Goal: Task Accomplishment & Management: Use online tool/utility

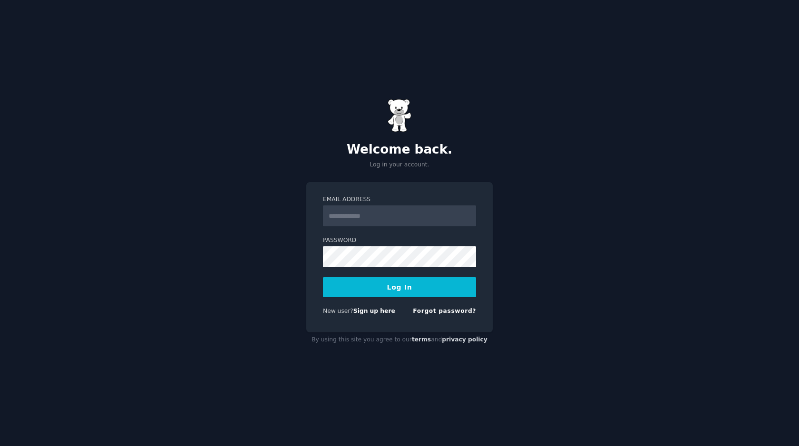
click at [363, 216] on input "Email Address" at bounding box center [399, 216] width 153 height 21
type input "**********"
click at [323, 277] on button "Log In" at bounding box center [399, 287] width 153 height 20
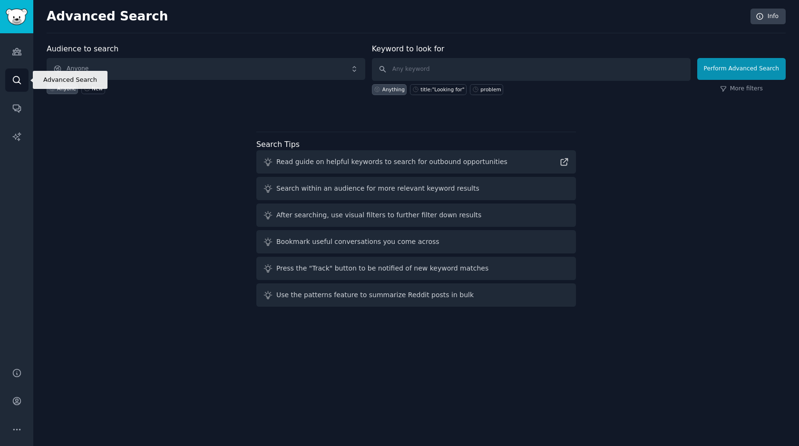
click at [14, 75] on icon "Sidebar" at bounding box center [17, 80] width 10 height 10
click at [188, 73] on span "Anyone" at bounding box center [206, 69] width 319 height 22
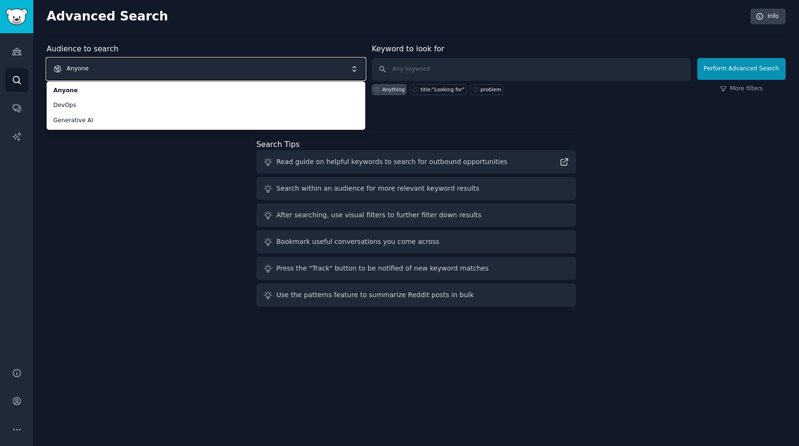
click at [139, 183] on div "Audience to search Anyone Anyone DevOps Generative AI Anyone New Keyword to loo…" at bounding box center [416, 176] width 739 height 267
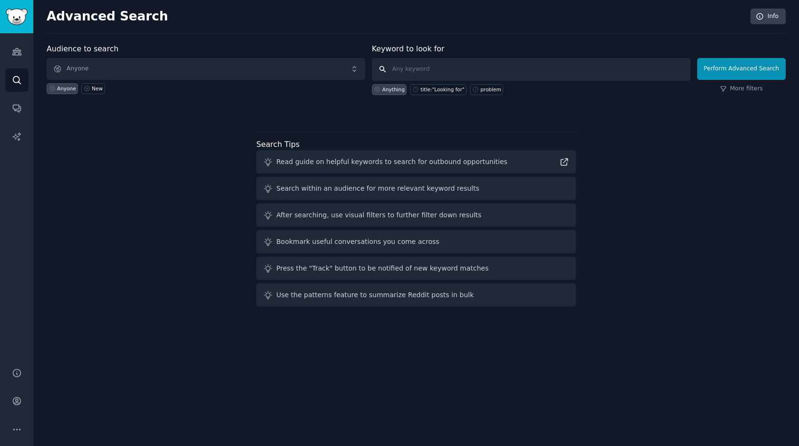
click at [416, 70] on input "text" at bounding box center [531, 69] width 319 height 23
type input "SDR"
click at [742, 75] on button "Perform Advanced Search" at bounding box center [741, 69] width 88 height 22
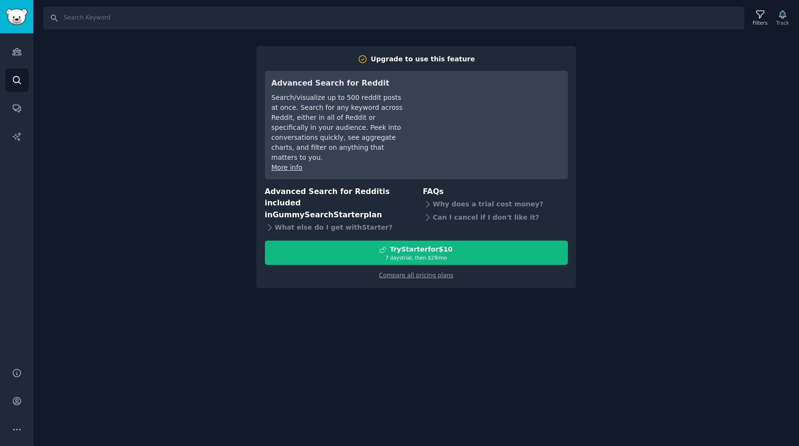
click at [617, 223] on div "Search Filters Track Upgrade to use this feature Advanced Search for Reddit Sea…" at bounding box center [416, 223] width 766 height 446
click at [20, 79] on icon "Sidebar" at bounding box center [17, 80] width 10 height 10
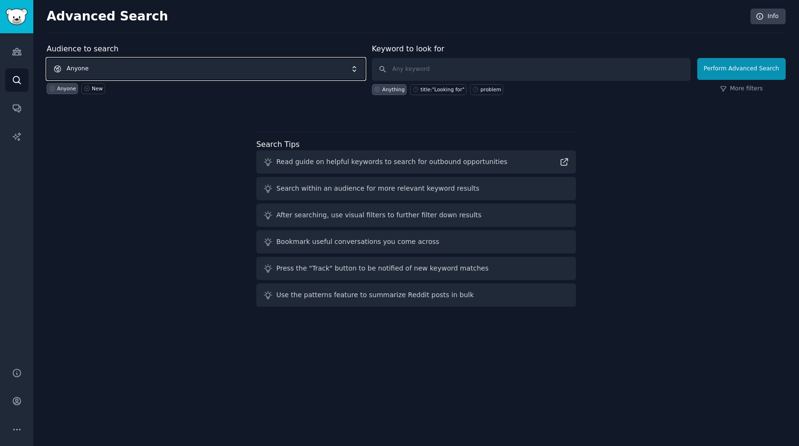
click at [98, 67] on span "Anyone" at bounding box center [206, 69] width 319 height 22
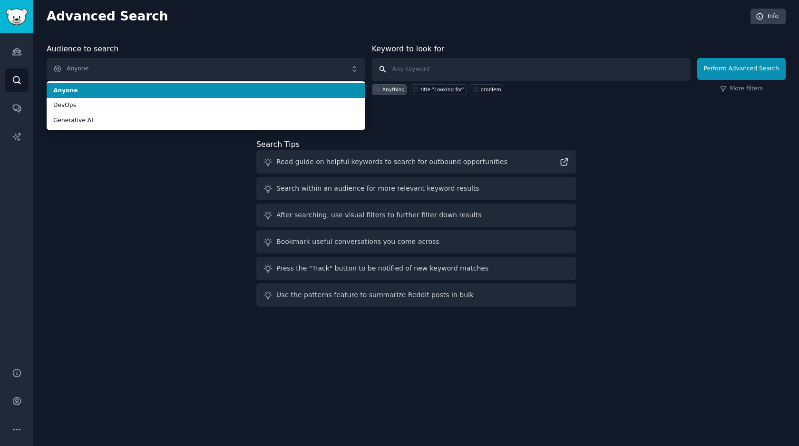
click at [497, 71] on input "text" at bounding box center [531, 69] width 319 height 23
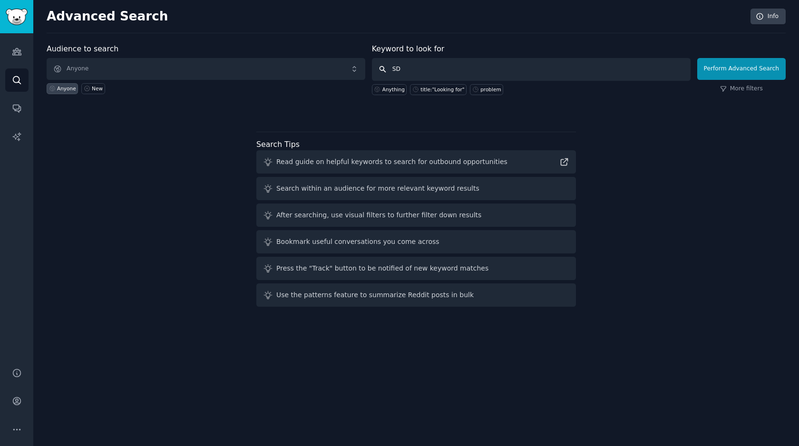
type input "SDR"
click button "Perform Advanced Search" at bounding box center [741, 69] width 88 height 22
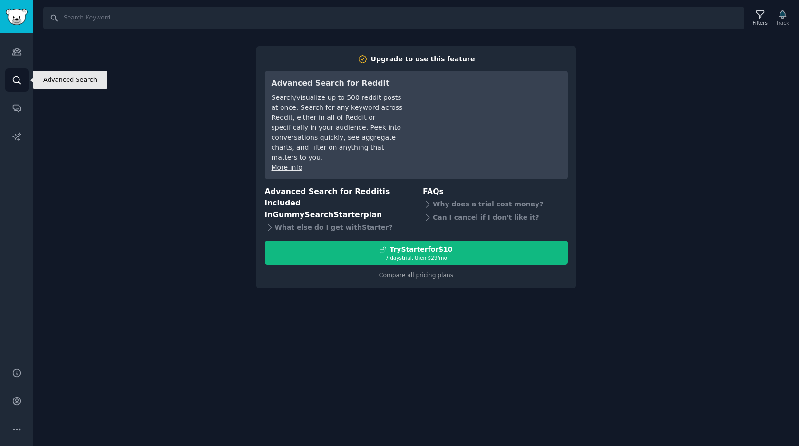
click at [22, 85] on link "Search" at bounding box center [16, 80] width 23 height 23
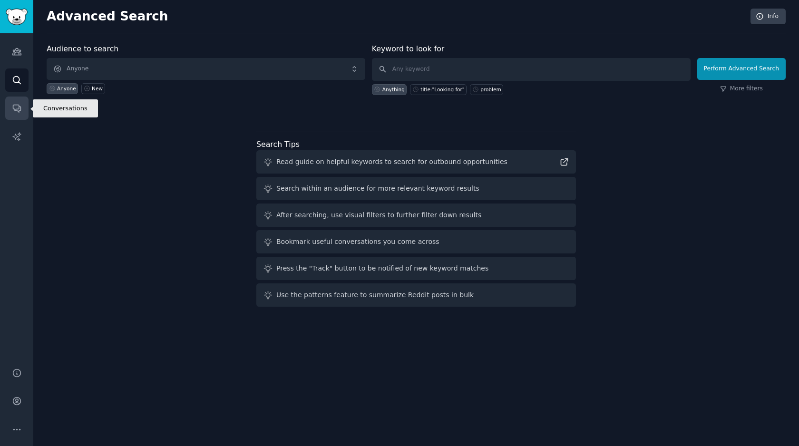
click at [19, 112] on icon "Sidebar" at bounding box center [17, 108] width 10 height 10
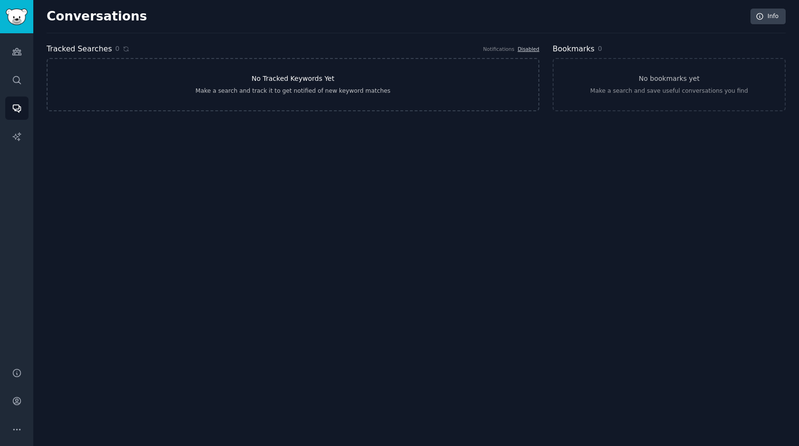
click at [342, 85] on link "No Tracked Keywords Yet Make a search and track it to get notified of new keywo…" at bounding box center [293, 84] width 493 height 53
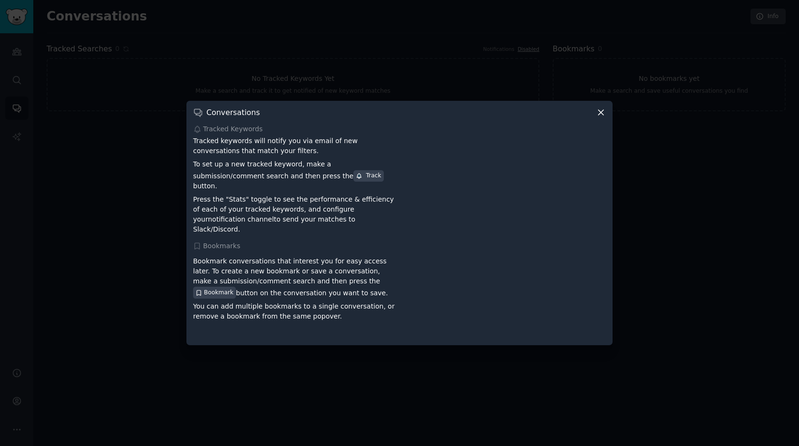
click at [598, 118] on icon at bounding box center [601, 113] width 10 height 10
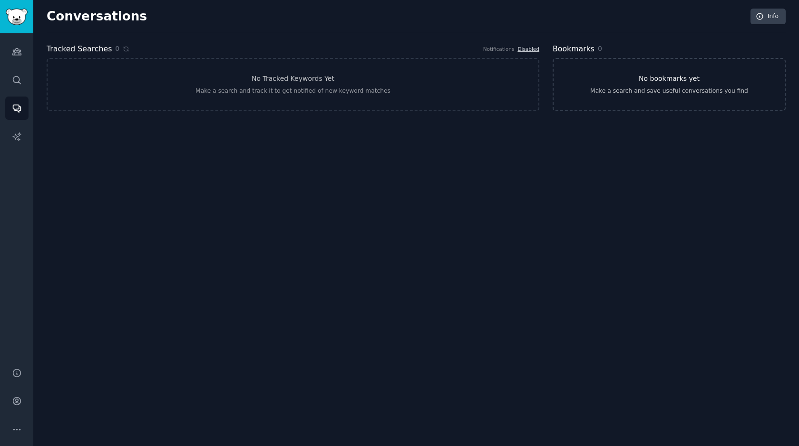
click at [680, 99] on link "No bookmarks yet Make a search and save useful conversations you find" at bounding box center [669, 84] width 233 height 53
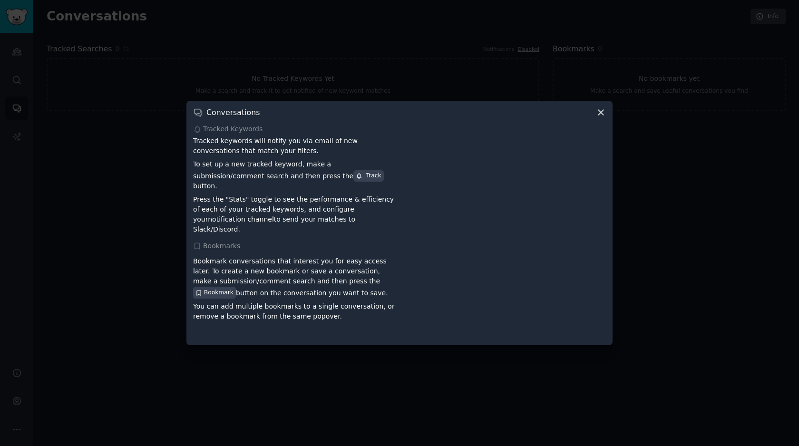
click at [602, 116] on icon at bounding box center [601, 112] width 5 height 5
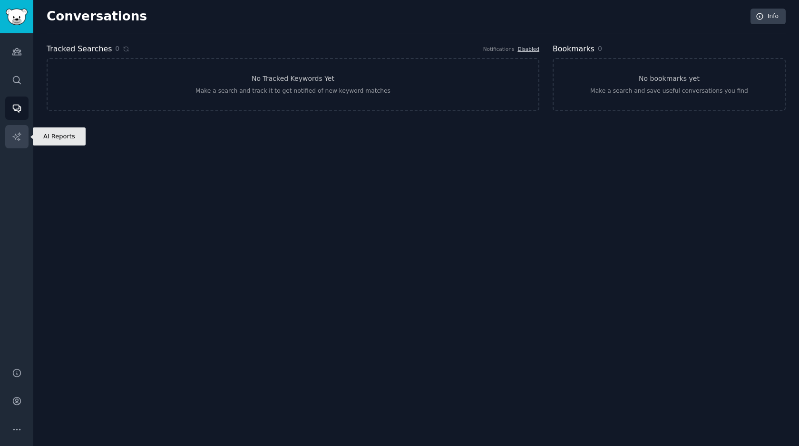
click at [24, 140] on link "AI Reports" at bounding box center [16, 136] width 23 height 23
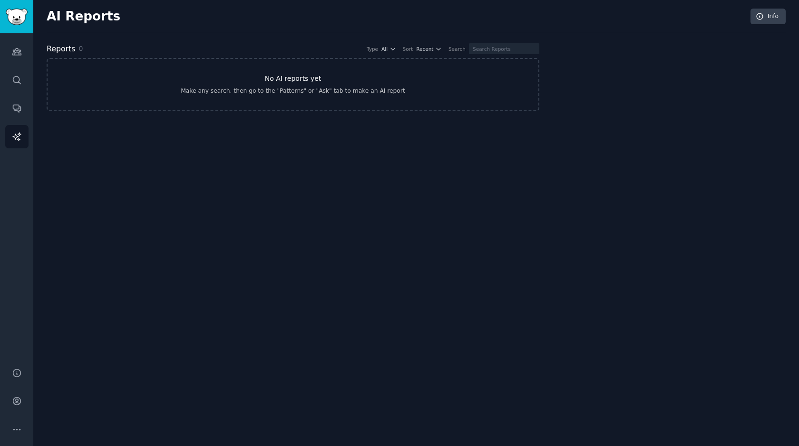
click at [294, 100] on link "No AI reports yet Make any search, then go to the "Patterns" or "Ask" tab to ma…" at bounding box center [293, 84] width 493 height 53
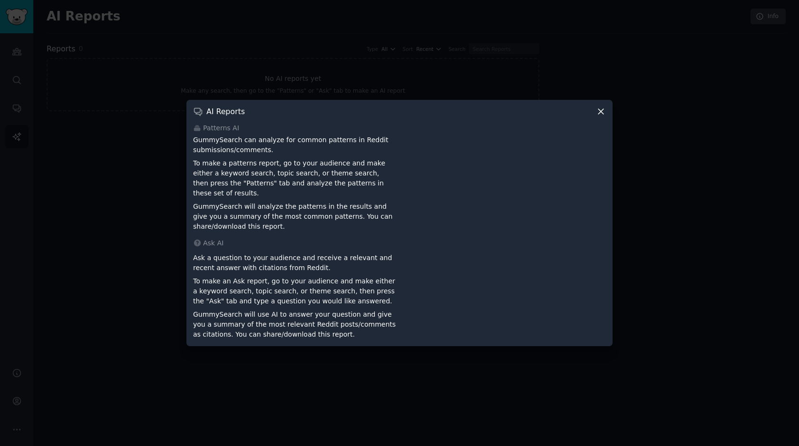
click at [603, 117] on icon at bounding box center [601, 112] width 10 height 10
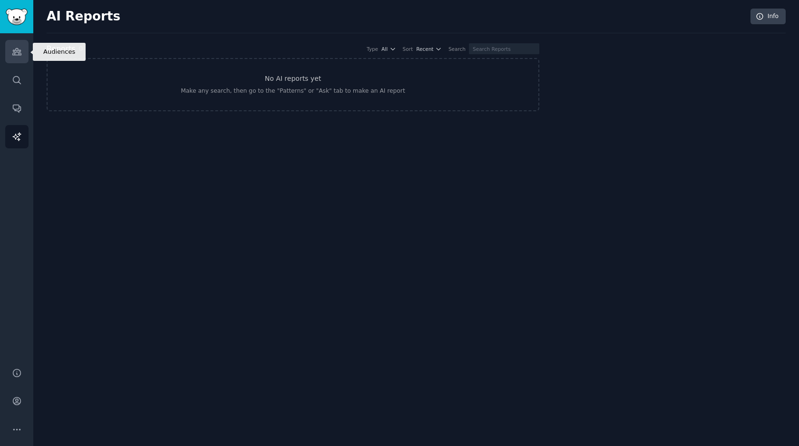
click at [16, 53] on icon "Sidebar" at bounding box center [17, 52] width 10 height 10
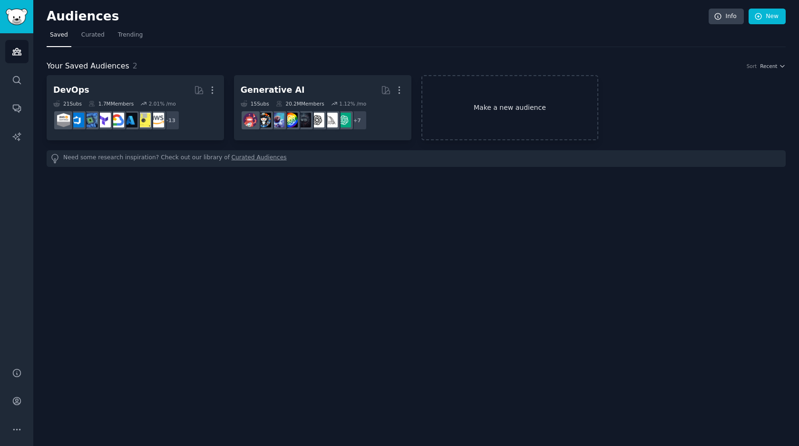
click at [486, 101] on link "Make a new audience" at bounding box center [510, 107] width 177 height 65
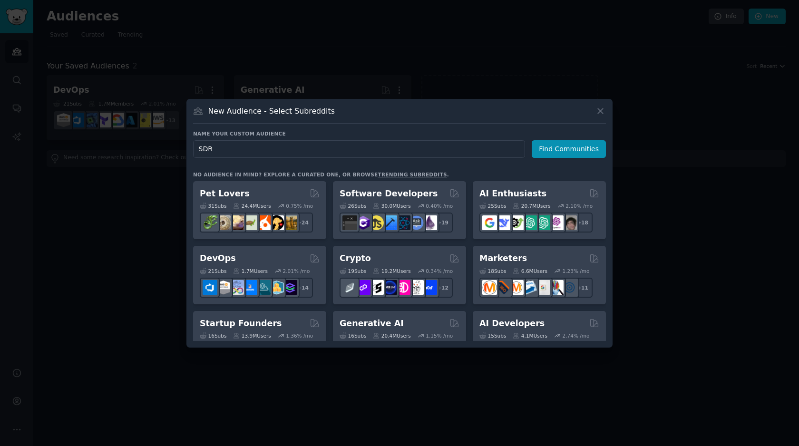
type input "SDR"
click at [565, 139] on div "Name your custom audience Audience Name SDR Find Communities" at bounding box center [399, 144] width 413 height 28
click at [561, 148] on button "Find Communities" at bounding box center [569, 149] width 74 height 18
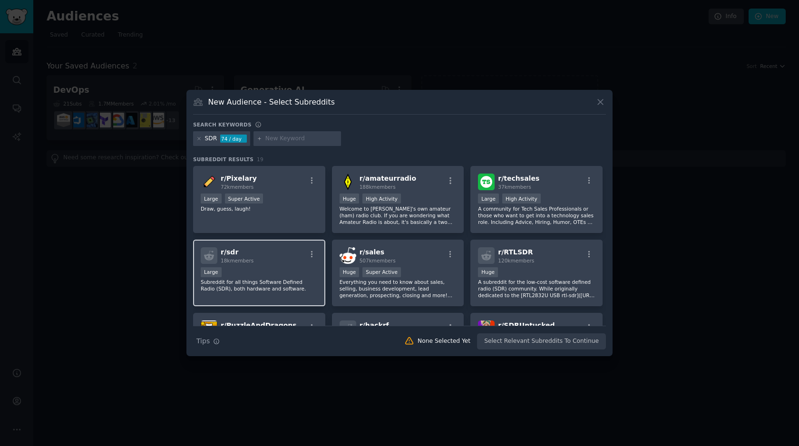
click at [260, 280] on p "Subreddit for all things Software Defined Radio (SDR), both hardware and softwa…" at bounding box center [259, 285] width 117 height 13
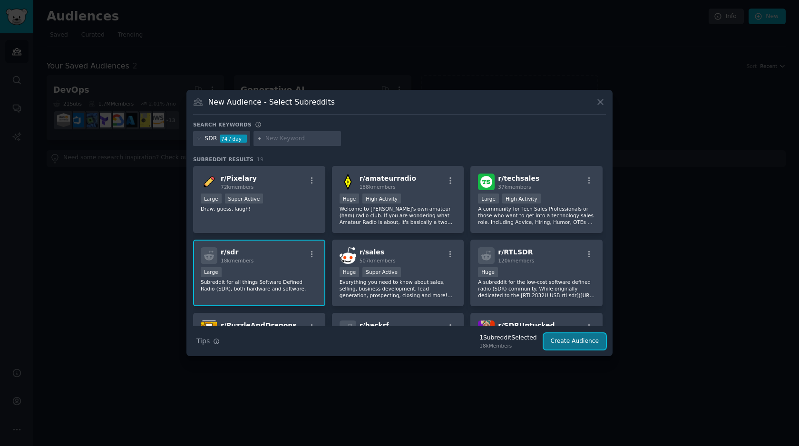
click at [562, 339] on button "Create Audience" at bounding box center [575, 342] width 63 height 16
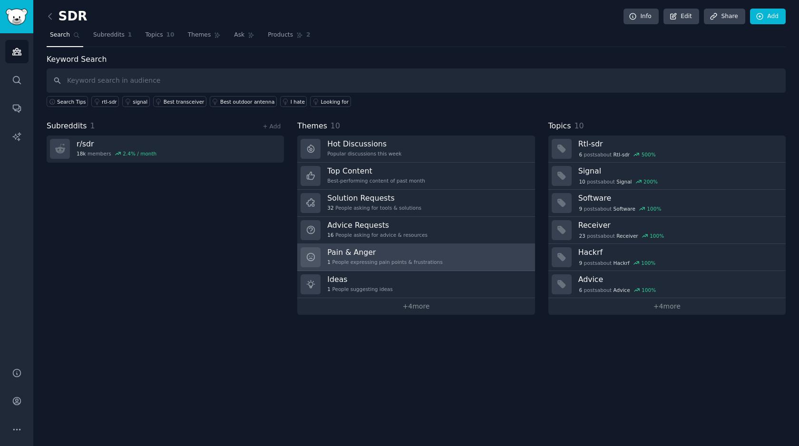
click at [360, 251] on h3 "Pain & Anger" at bounding box center [384, 252] width 115 height 10
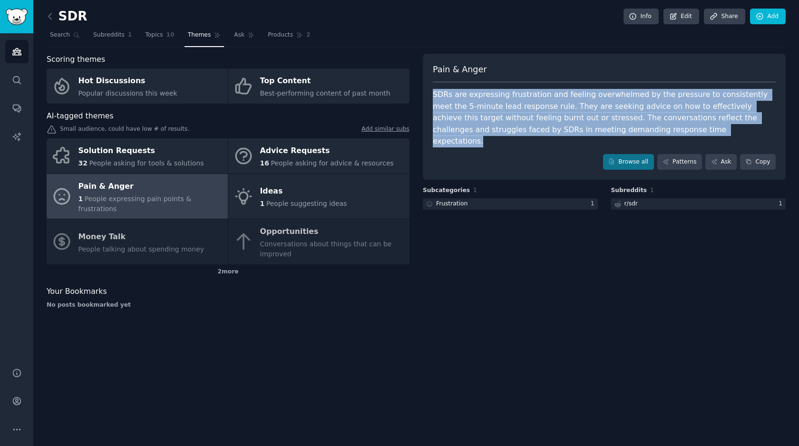
drag, startPoint x: 434, startPoint y: 95, endPoint x: 614, endPoint y: 131, distance: 184.0
click at [614, 131] on div "SDRs are expressing frustration and feeling overwhelmed by the pressure to cons…" at bounding box center [604, 118] width 343 height 59
copy div "SDRs are expressing frustration and feeling overwhelmed by the pressure to cons…"
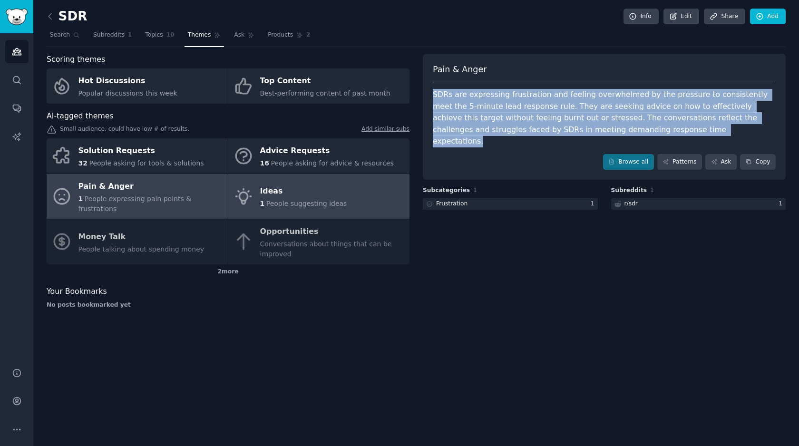
click at [311, 199] on div "1 People suggesting ideas" at bounding box center [303, 204] width 87 height 10
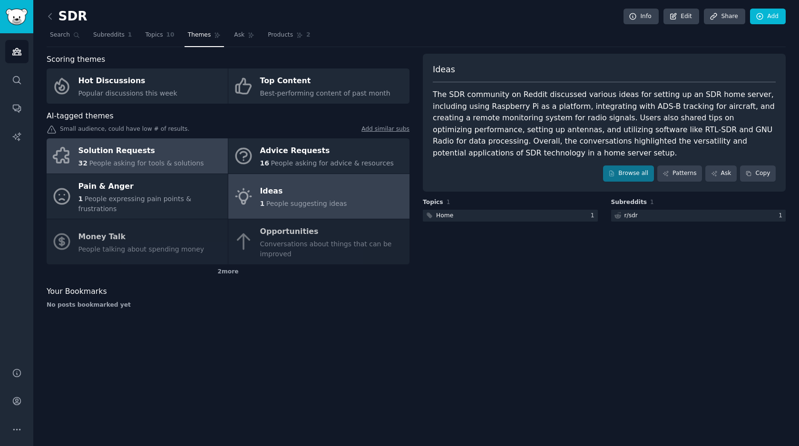
click at [122, 168] on div "32 People asking for tools & solutions" at bounding box center [142, 163] width 126 height 10
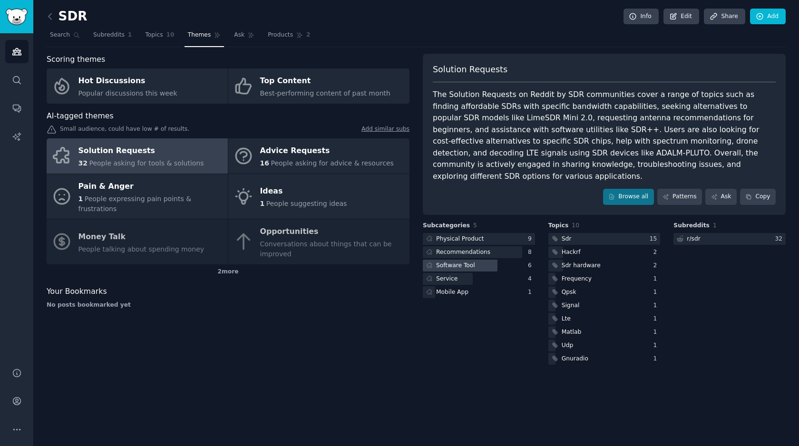
click at [464, 262] on div "Software Tool" at bounding box center [455, 266] width 39 height 9
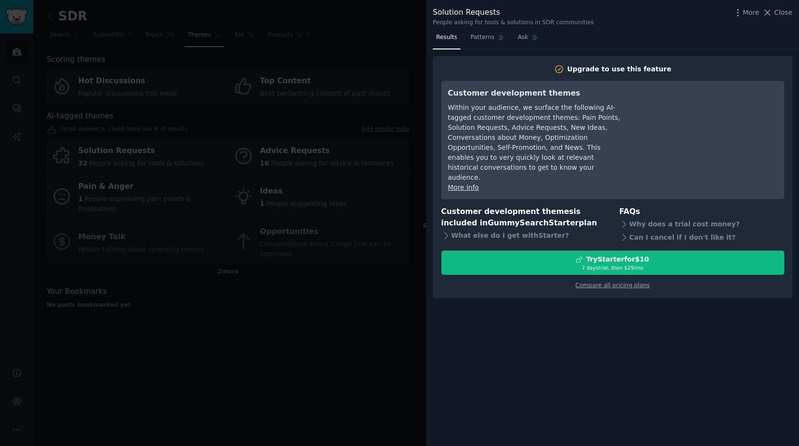
click at [424, 182] on div at bounding box center [399, 223] width 799 height 446
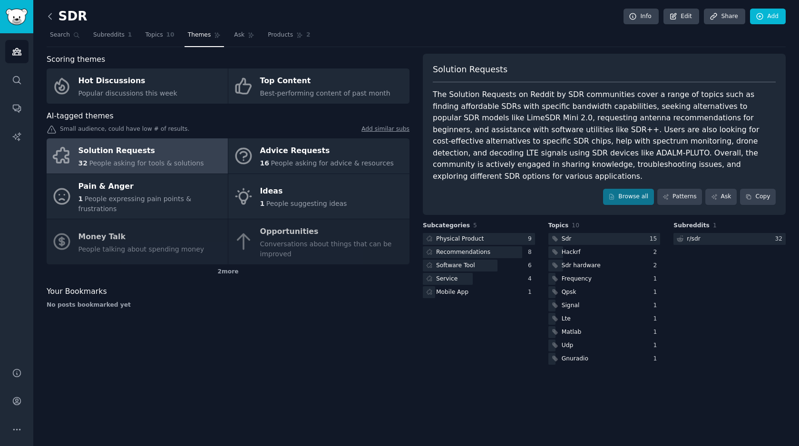
click at [51, 11] on icon at bounding box center [50, 16] width 10 height 10
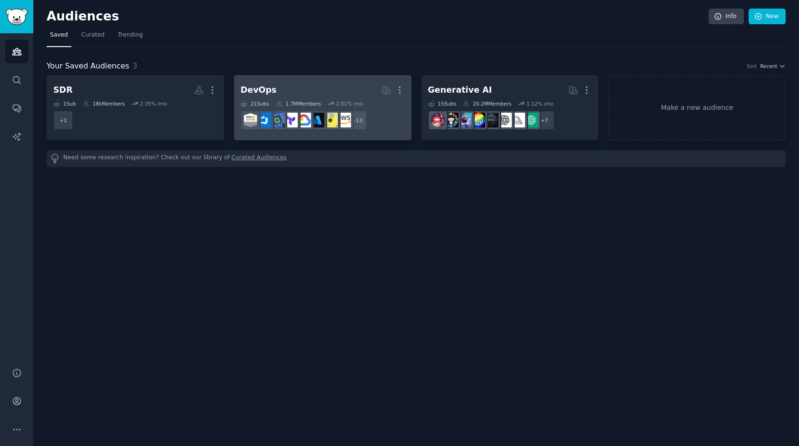
click at [349, 89] on h2 "DevOps More" at bounding box center [323, 90] width 164 height 17
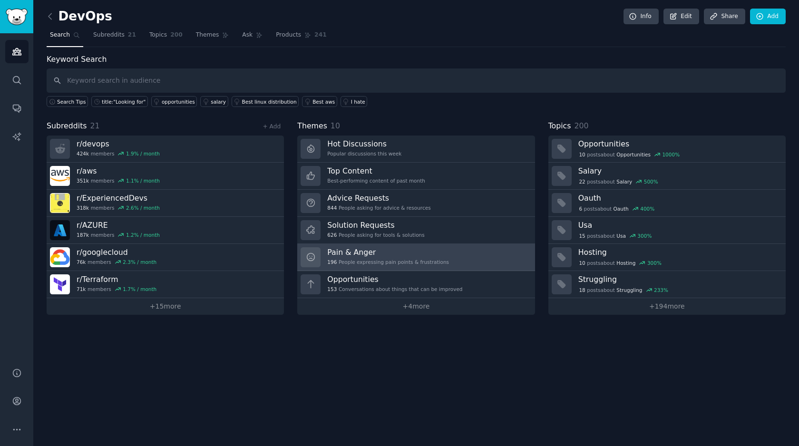
click at [350, 254] on h3 "Pain & Anger" at bounding box center [388, 252] width 122 height 10
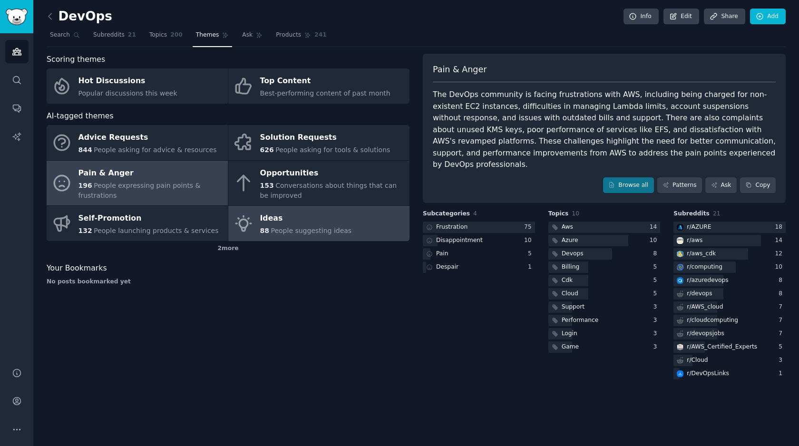
click at [275, 221] on div "Ideas" at bounding box center [306, 218] width 92 height 15
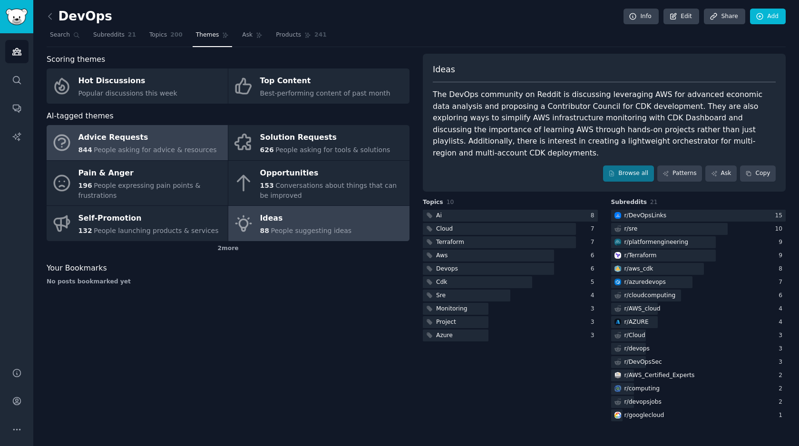
click at [132, 148] on span "People asking for advice & resources" at bounding box center [155, 150] width 123 height 8
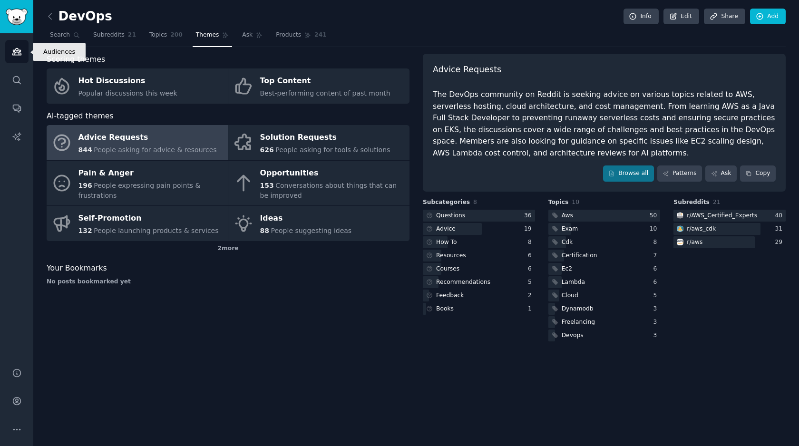
click at [19, 51] on icon "Sidebar" at bounding box center [16, 52] width 9 height 7
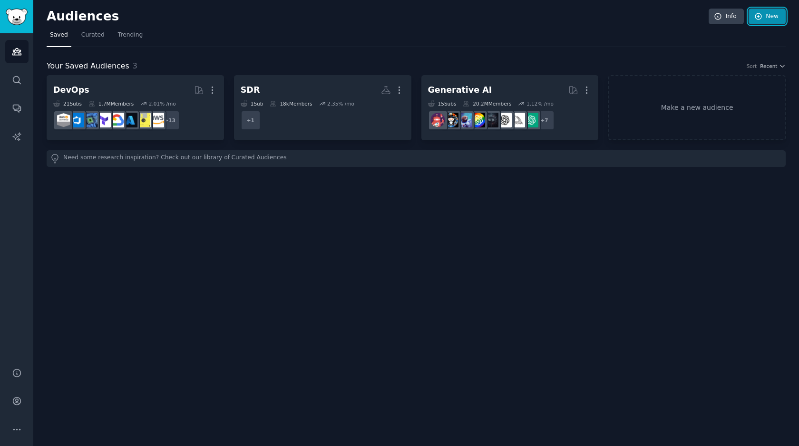
click at [774, 22] on link "New" at bounding box center [767, 17] width 37 height 16
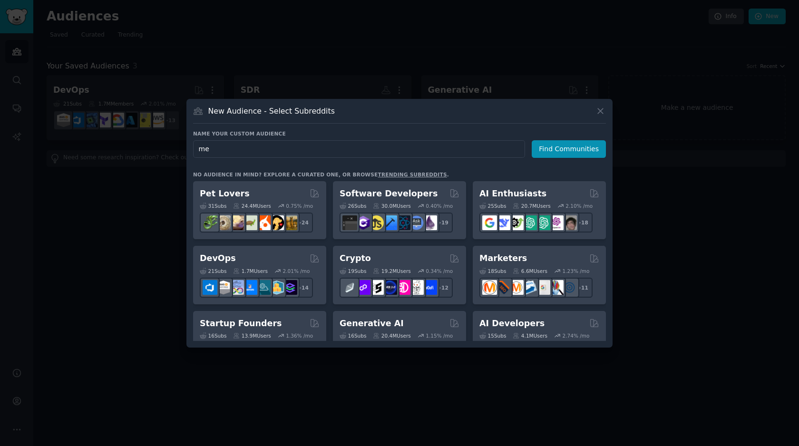
type input "m"
type input "sleep meditation"
click at [589, 156] on button "Find Communities" at bounding box center [569, 149] width 74 height 18
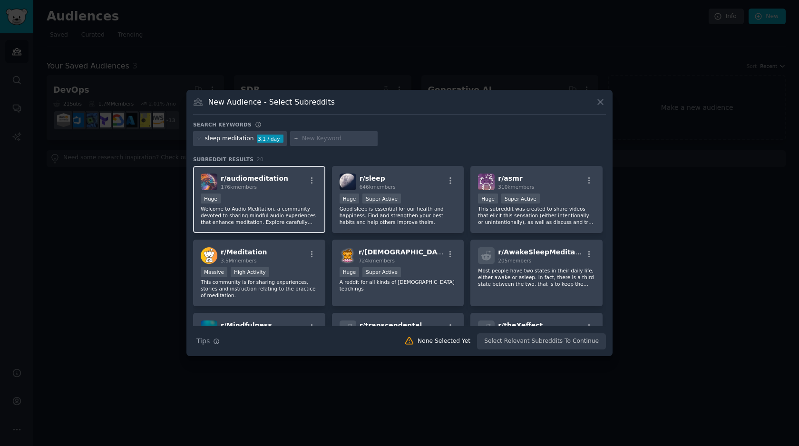
click at [268, 215] on p "Welcome to Audio Meditation, a community devoted to sharing mindful audio exper…" at bounding box center [259, 216] width 117 height 20
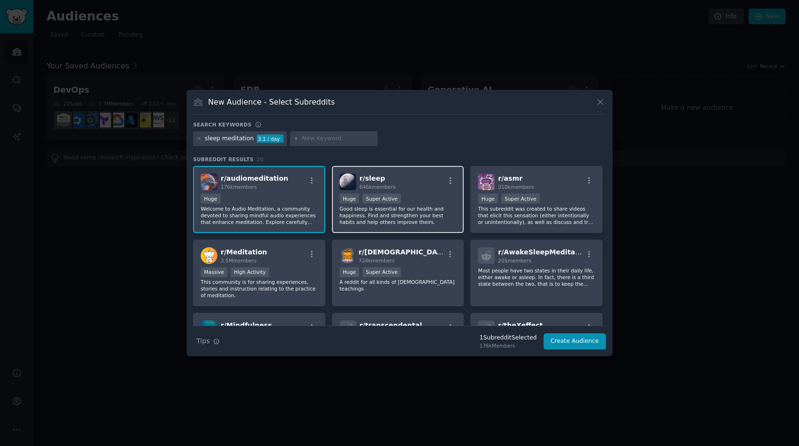
click at [438, 213] on p "Good sleep is essential for our health and happiness. Find and strengthen your …" at bounding box center [398, 216] width 117 height 20
click at [291, 212] on p "Welcome to Audio Meditation, a community devoted to sharing mindful audio exper…" at bounding box center [259, 216] width 117 height 20
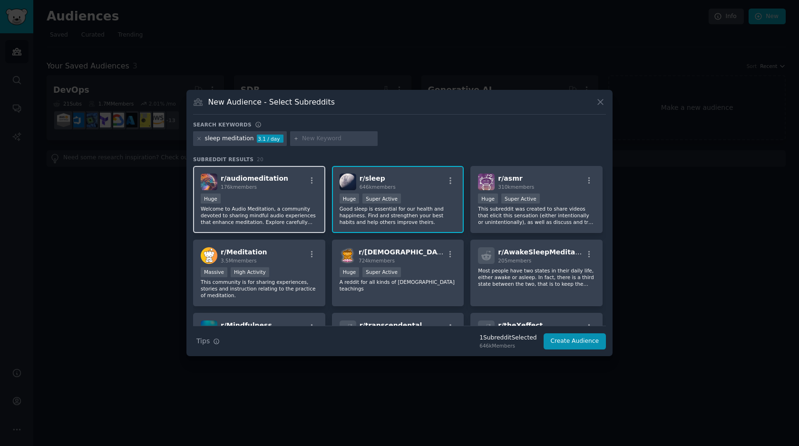
click at [311, 213] on p "Welcome to Audio Meditation, a community devoted to sharing mindful audio exper…" at bounding box center [259, 216] width 117 height 20
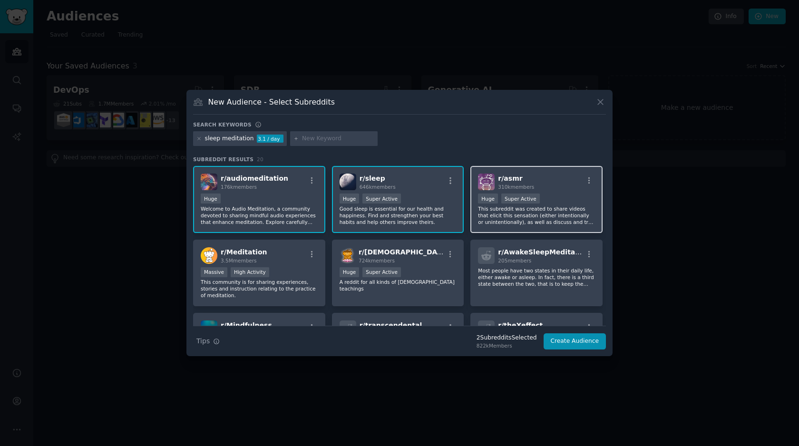
click at [537, 217] on p "This subreddit was created to share videos that elicit this sensation (either i…" at bounding box center [536, 216] width 117 height 20
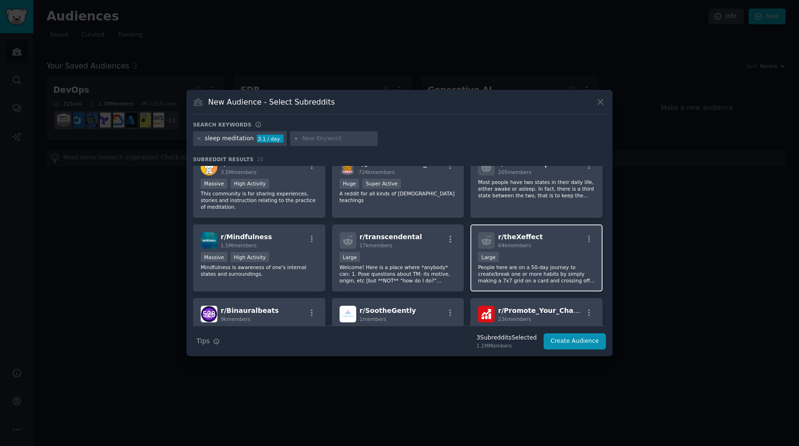
scroll to position [89, 0]
click at [534, 196] on p "Most people have two states in their daily life, either awake or asleep. In fac…" at bounding box center [536, 188] width 117 height 20
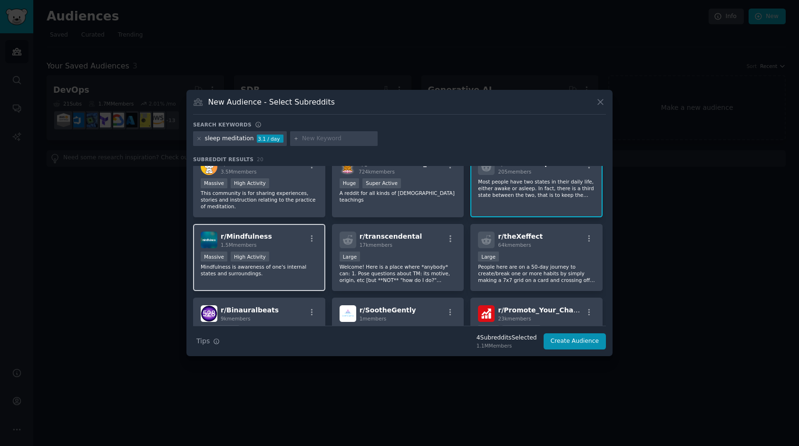
click at [304, 272] on p "Mindfulness is awareness of one's internal states and surroundings." at bounding box center [259, 270] width 117 height 13
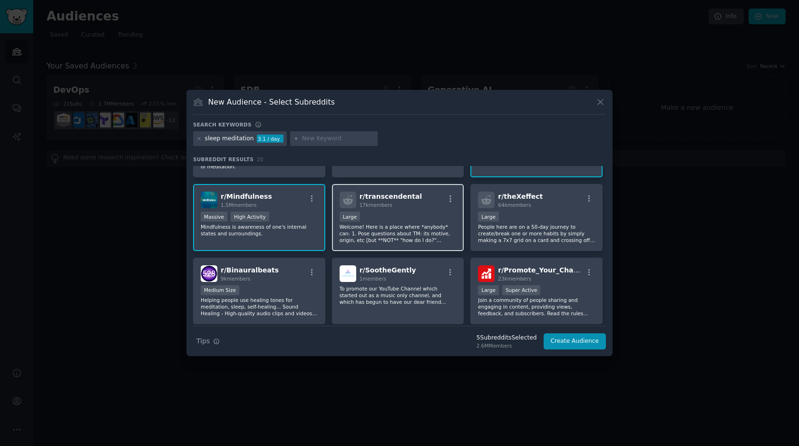
scroll to position [137, 0]
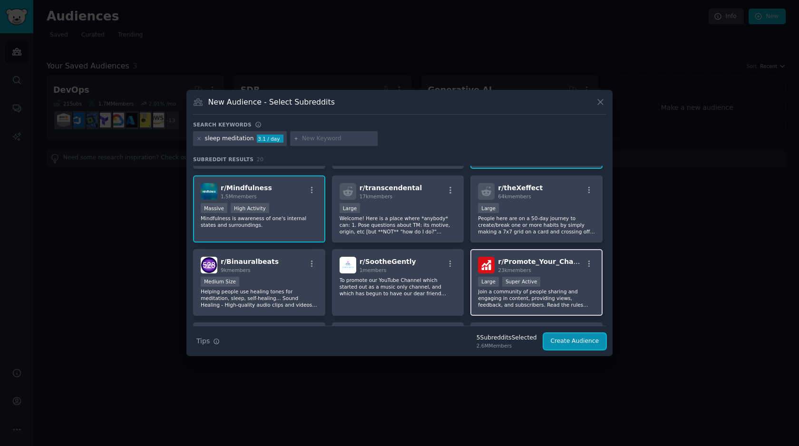
drag, startPoint x: 573, startPoint y: 340, endPoint x: 543, endPoint y: 289, distance: 59.1
click at [566, 283] on div "Search keywords sleep meditation 3.1 / day Subreddit Results 20 r/ audiomeditat…" at bounding box center [399, 235] width 413 height 229
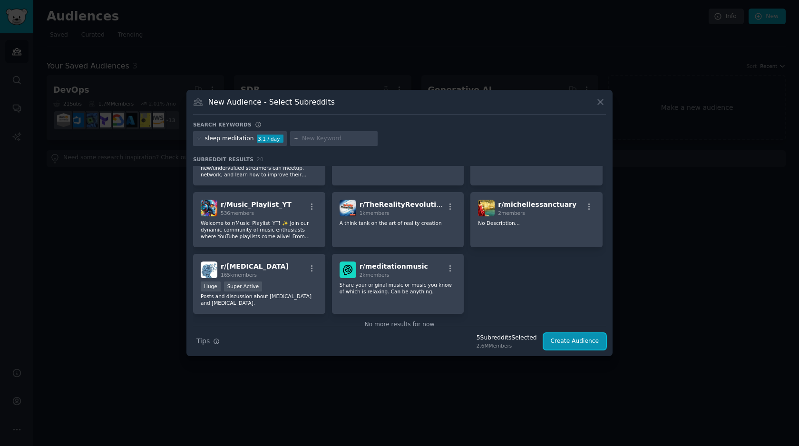
scroll to position [345, 0]
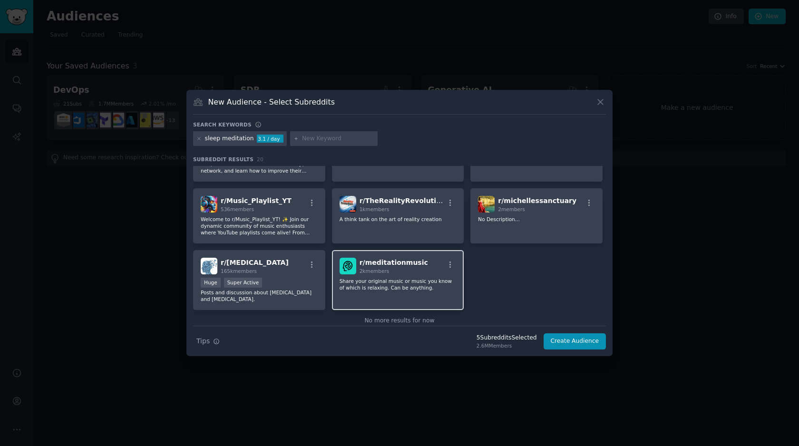
click at [410, 287] on p "Share your original music or music you know of which is relaxing. Can be anythi…" at bounding box center [398, 284] width 117 height 13
click at [573, 340] on button "Create Audience" at bounding box center [575, 342] width 63 height 16
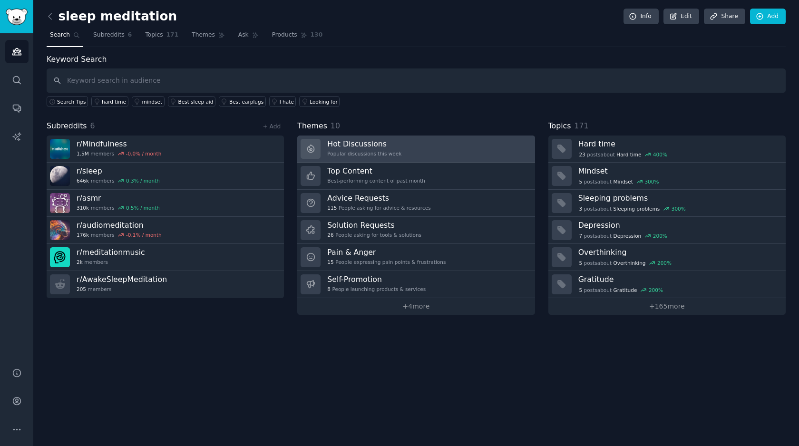
click at [357, 158] on div "Hot Discussions Popular discussions this week" at bounding box center [364, 149] width 74 height 20
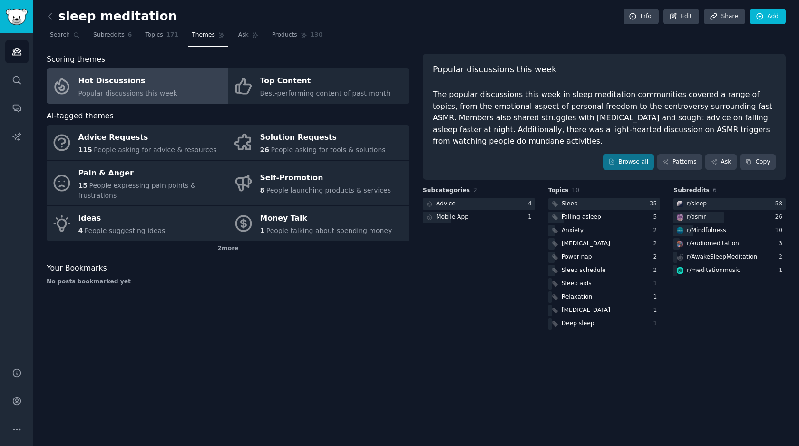
click at [187, 98] on link "Hot Discussions Popular discussions this week" at bounding box center [137, 86] width 181 height 35
click at [161, 95] on span "Popular discussions this week" at bounding box center [128, 93] width 99 height 8
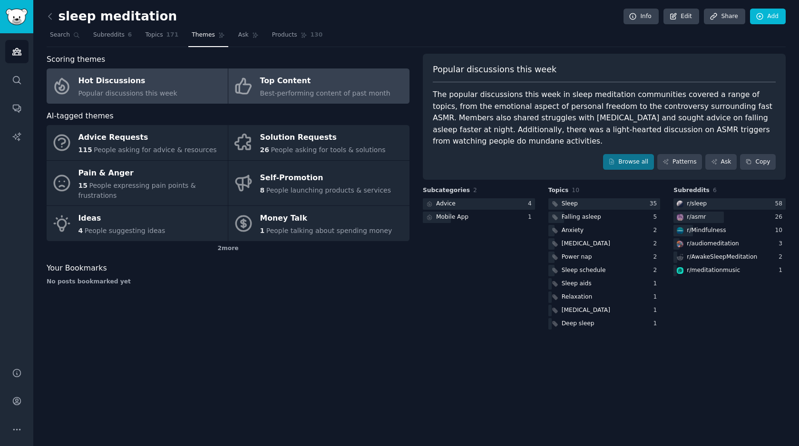
click at [300, 89] on span "Best-performing content of past month" at bounding box center [325, 93] width 130 height 8
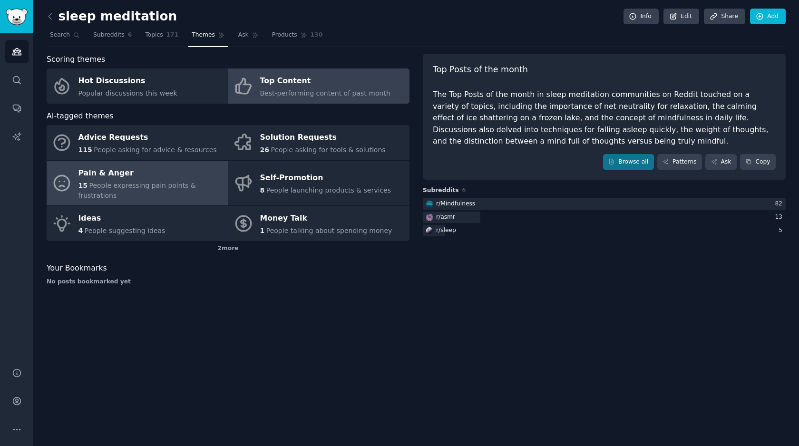
click at [109, 182] on span "People expressing pain points & frustrations" at bounding box center [138, 191] width 118 height 18
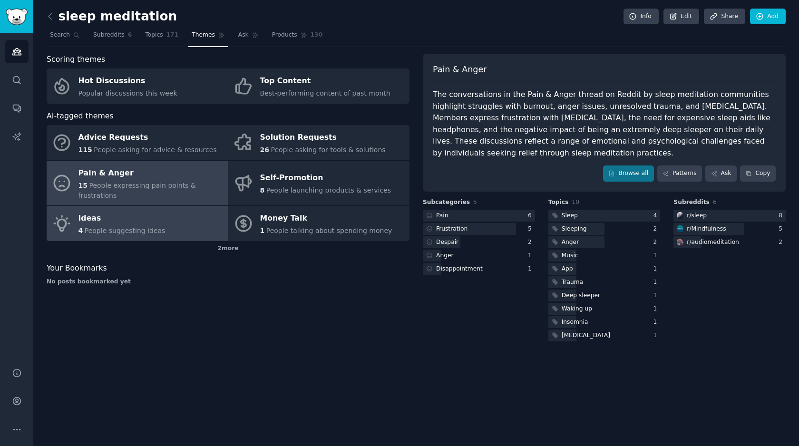
click at [99, 216] on div "Ideas" at bounding box center [122, 218] width 87 height 15
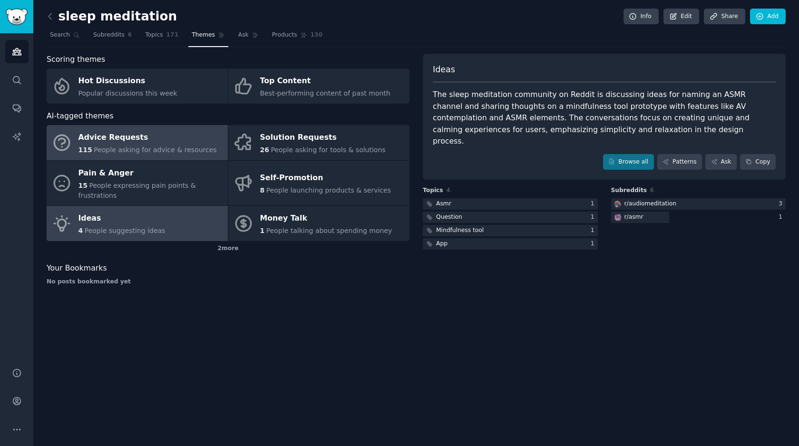
click at [127, 138] on div "Advice Requests" at bounding box center [148, 137] width 138 height 15
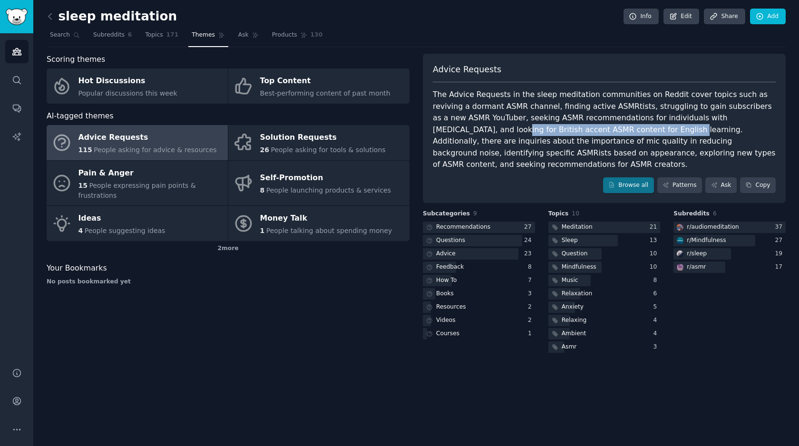
drag, startPoint x: 729, startPoint y: 120, endPoint x: 547, endPoint y: 135, distance: 182.3
click at [547, 135] on div "The Advice Requests in the sleep meditation communities on Reddit cover topics …" at bounding box center [604, 130] width 343 height 82
copy div "British accent ASMR content for English learning"
